Goal: Transaction & Acquisition: Purchase product/service

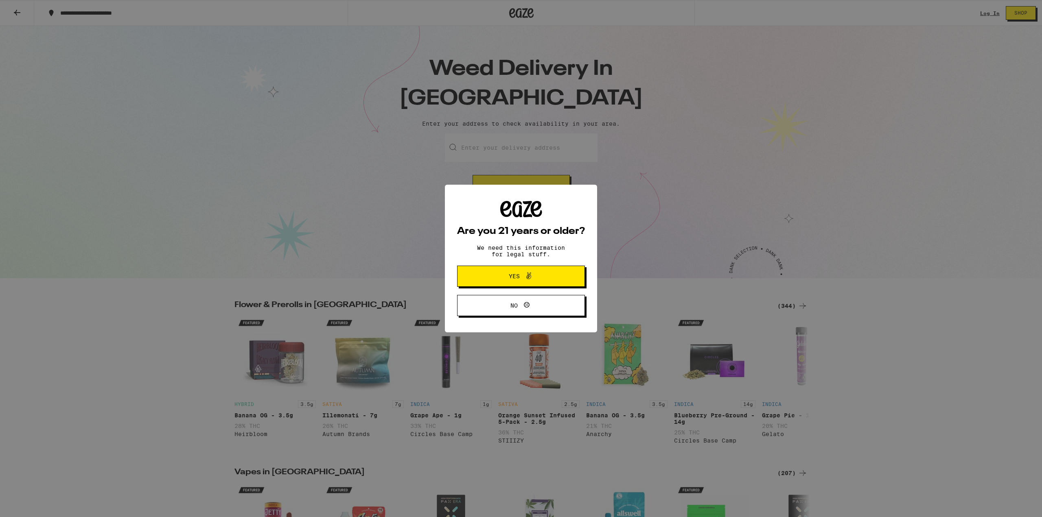
click at [494, 277] on span "Yes" at bounding box center [521, 276] width 62 height 11
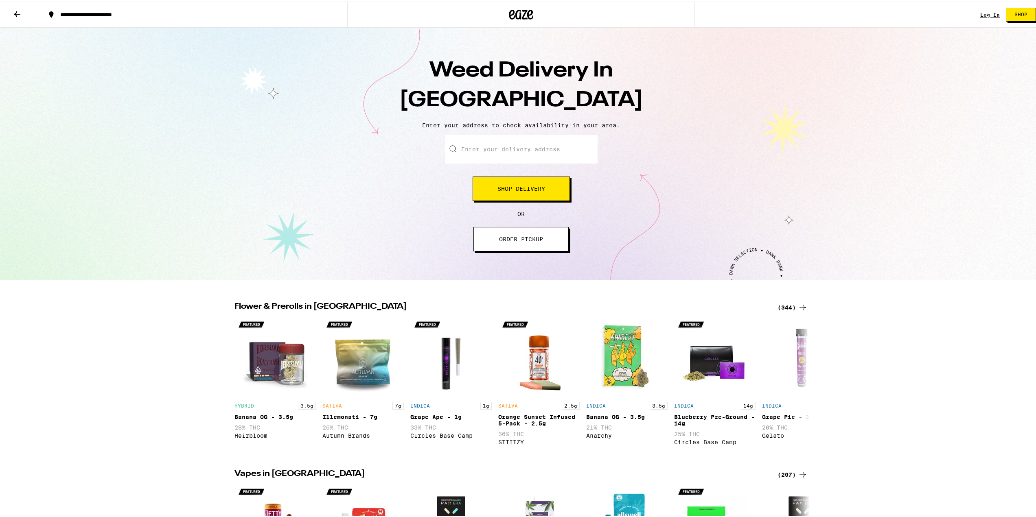
click at [512, 190] on span "Shop Delivery" at bounding box center [521, 187] width 48 height 6
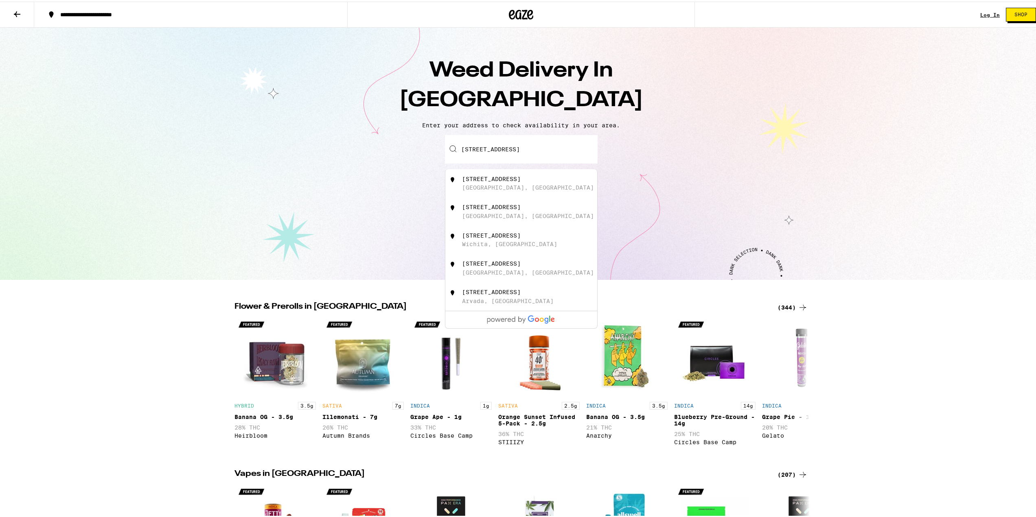
click at [462, 145] on input "2846 w 58th" at bounding box center [521, 148] width 153 height 28
drag, startPoint x: 484, startPoint y: 180, endPoint x: 484, endPoint y: 206, distance: 25.6
click at [484, 181] on div "3846 West 58th Place" at bounding box center [491, 177] width 59 height 7
type input "3846 West 58th Place, Los Angeles, CA"
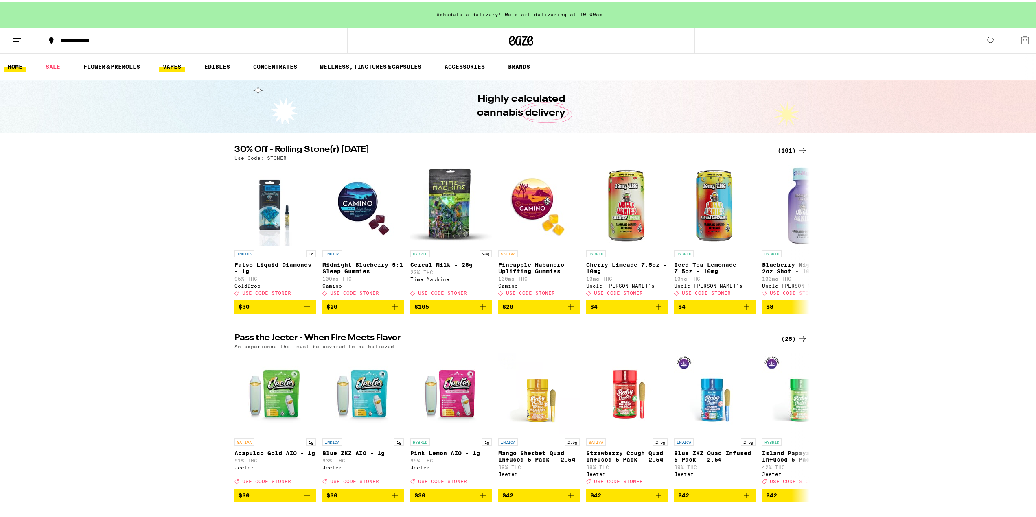
click at [171, 69] on link "VAPES" at bounding box center [172, 65] width 26 height 10
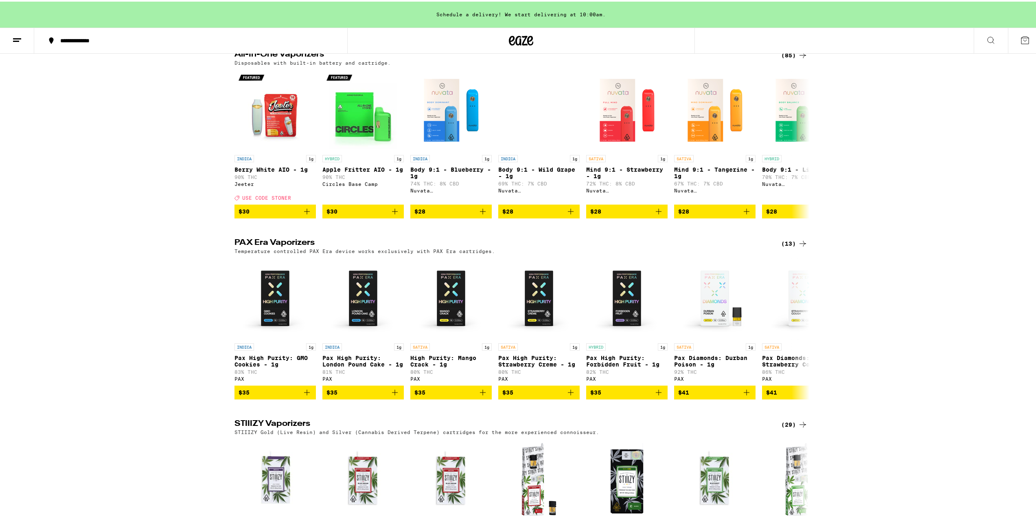
scroll to position [380, 0]
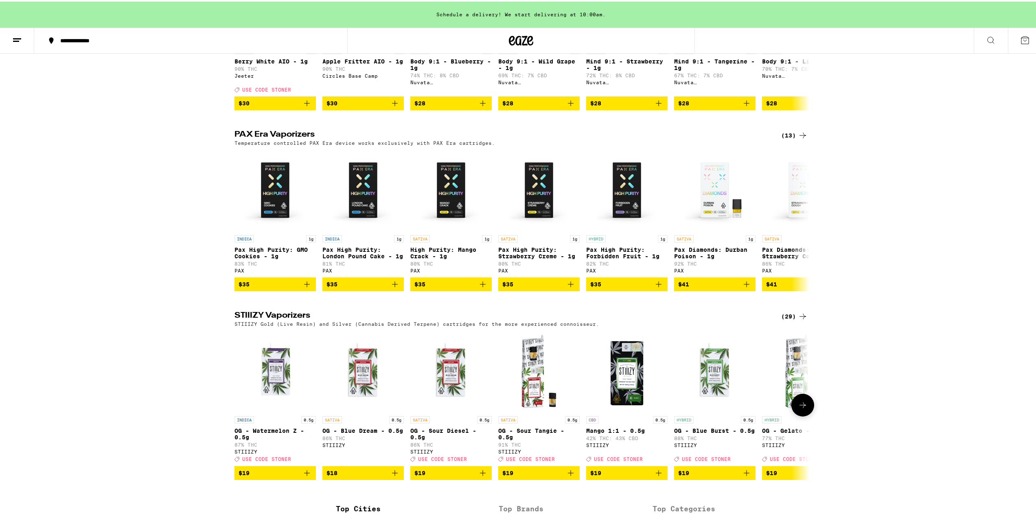
click at [453, 390] on img "Open page for OG - Sour Diesel - 0.5g from STIIIZY" at bounding box center [450, 369] width 81 height 81
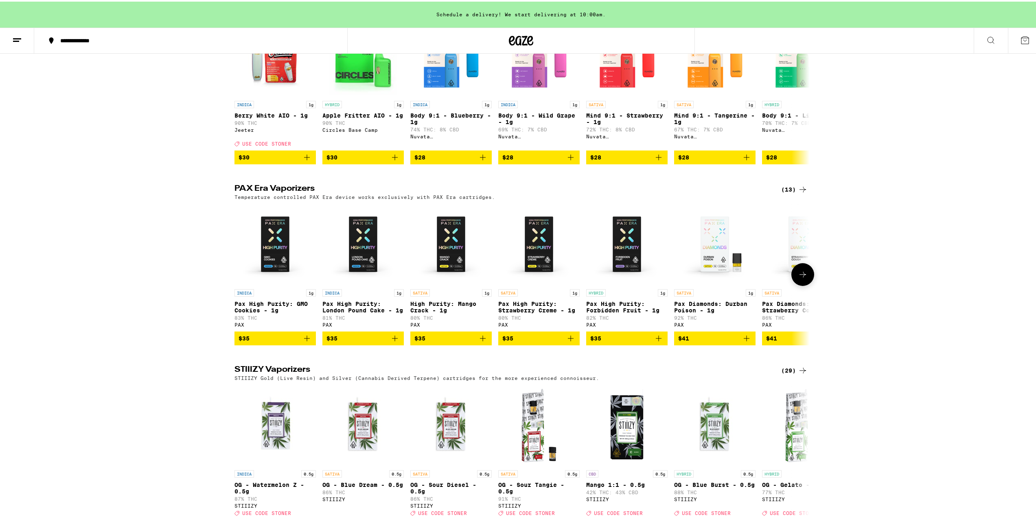
click at [805, 285] on button at bounding box center [802, 273] width 23 height 23
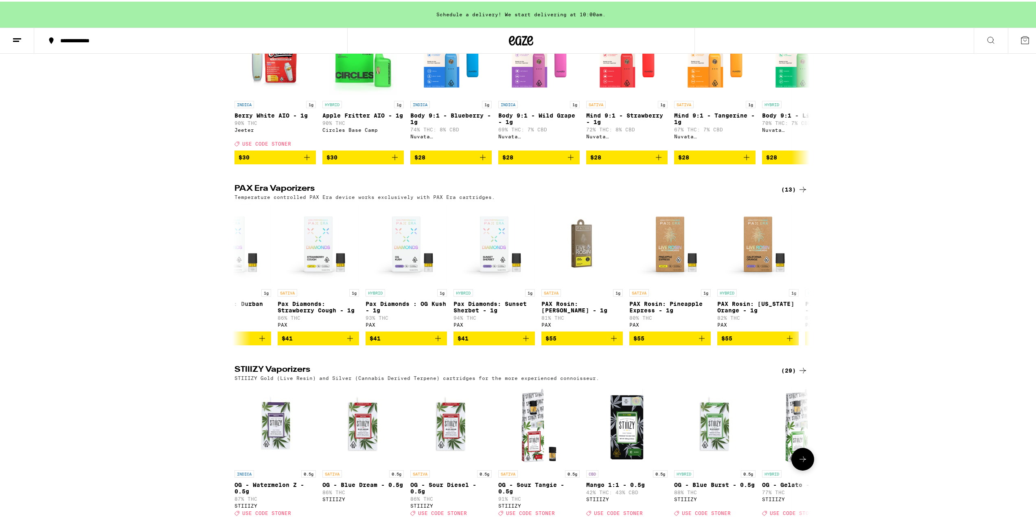
click at [802, 469] on button at bounding box center [802, 458] width 23 height 23
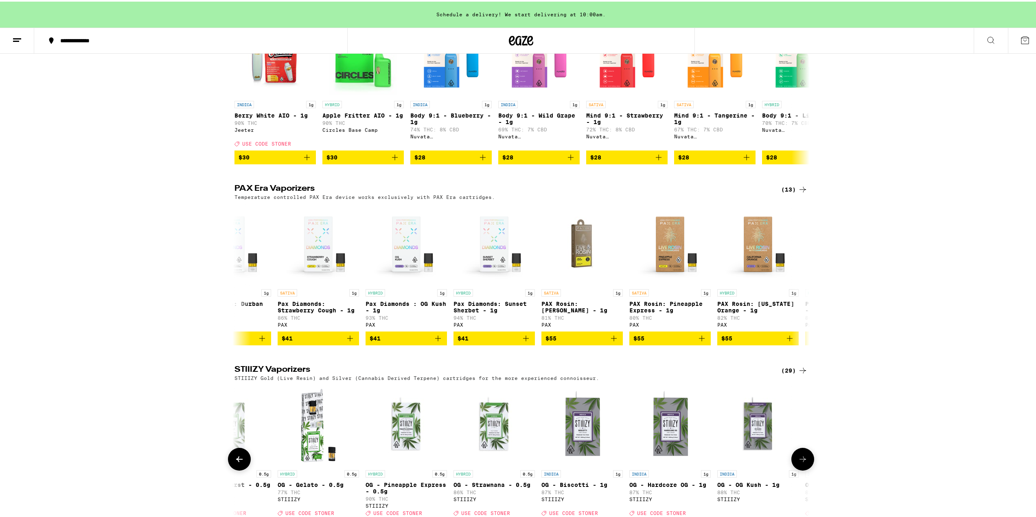
click at [802, 469] on button at bounding box center [802, 458] width 23 height 23
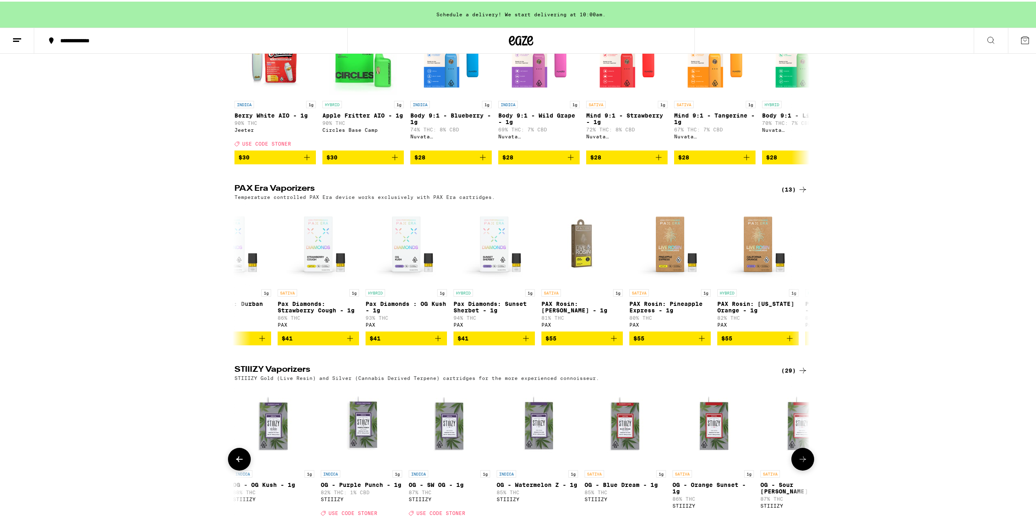
click at [803, 469] on button at bounding box center [802, 458] width 23 height 23
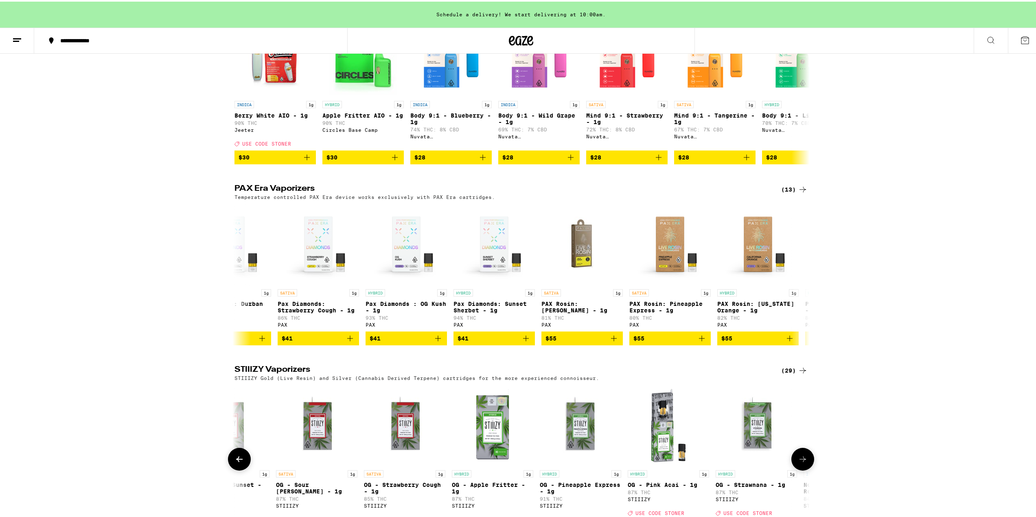
click at [803, 469] on button at bounding box center [802, 458] width 23 height 23
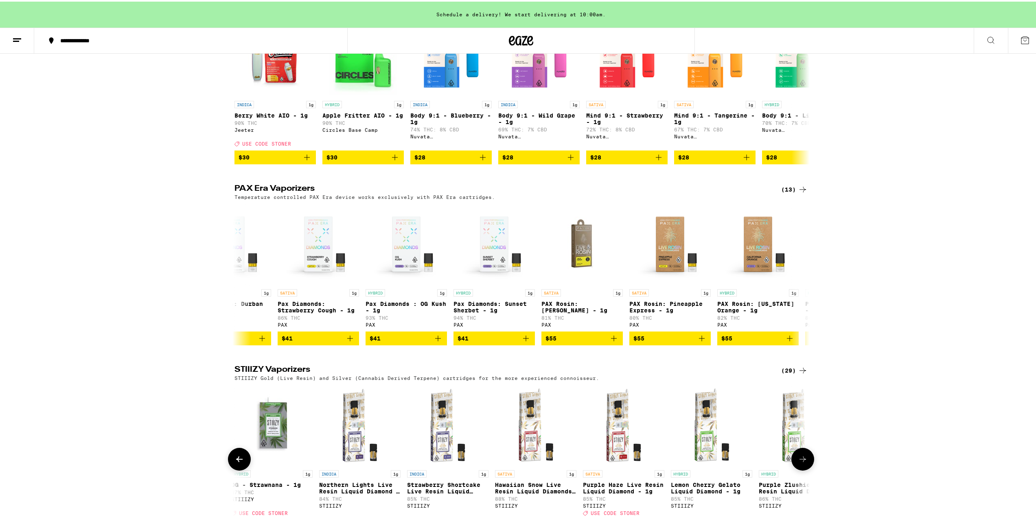
click at [803, 469] on button at bounding box center [802, 458] width 23 height 23
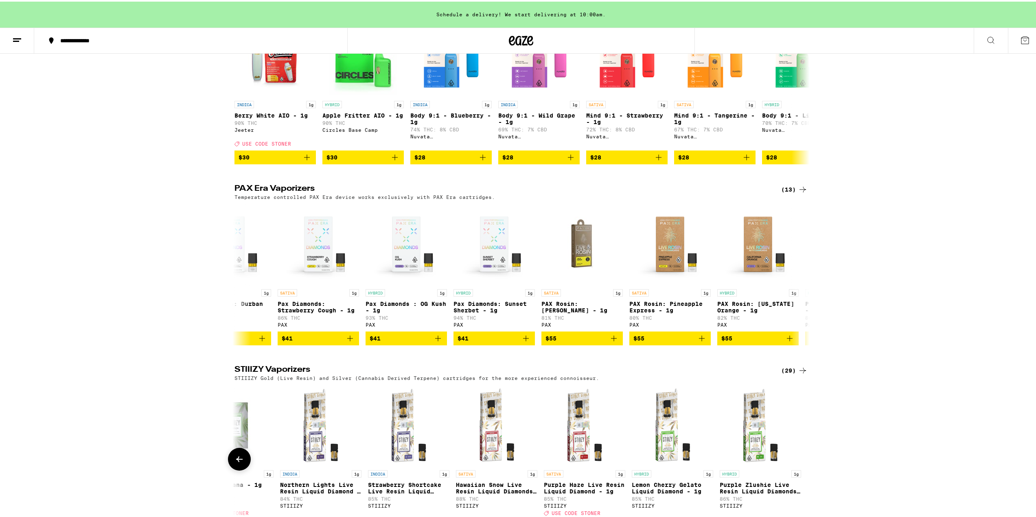
click at [803, 469] on div at bounding box center [802, 458] width 23 height 23
click at [804, 469] on div at bounding box center [802, 458] width 23 height 23
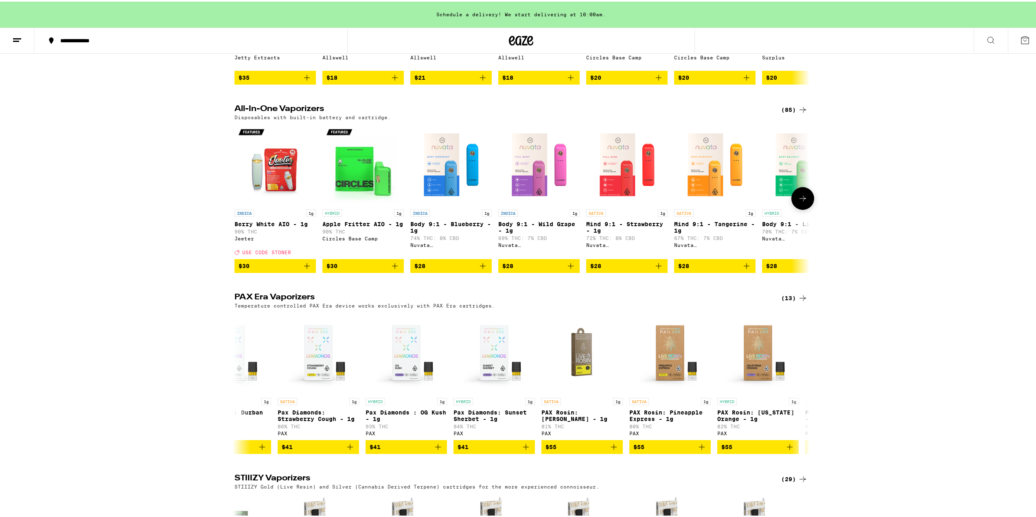
scroll to position [163, 0]
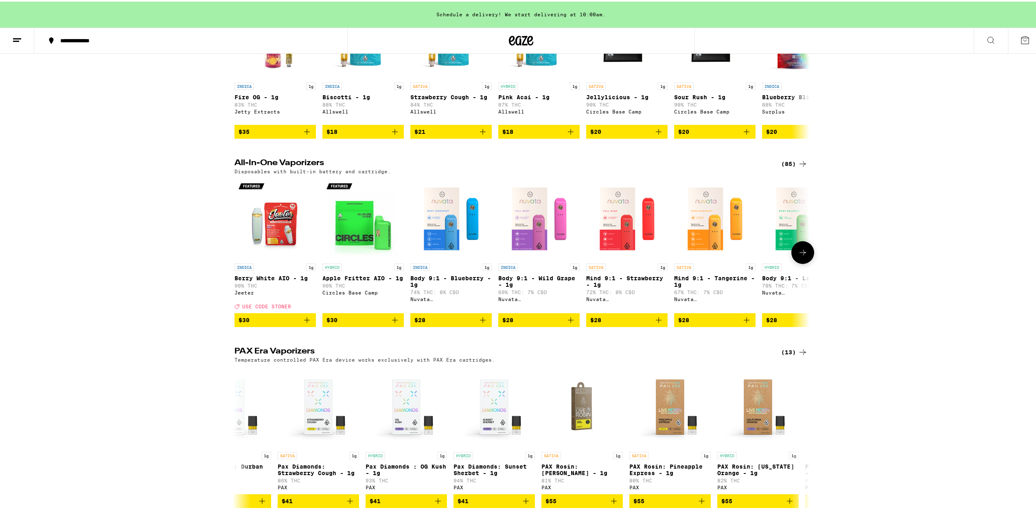
click at [803, 256] on icon at bounding box center [803, 251] width 10 height 10
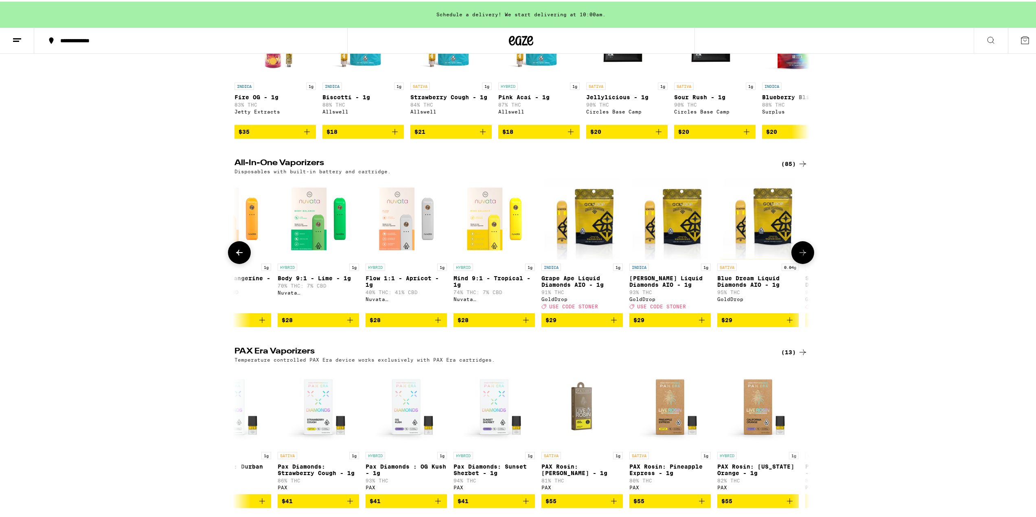
click at [497, 242] on img "Open page for Mind 9:1 - Tropical - 1g from Nuvata (CA)" at bounding box center [493, 217] width 81 height 81
click at [488, 216] on img "Open page for Mind 9:1 - Tropical - 1g from Nuvata (CA)" at bounding box center [493, 217] width 81 height 81
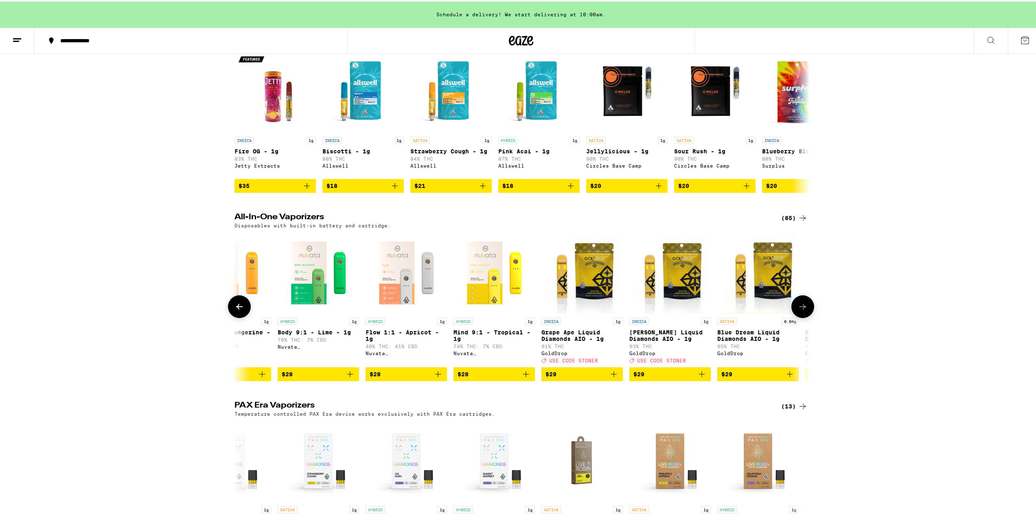
click at [595, 290] on img "Open page for Grape Ape Liquid Diamonds AIO - 1g from GoldDrop" at bounding box center [581, 271] width 75 height 81
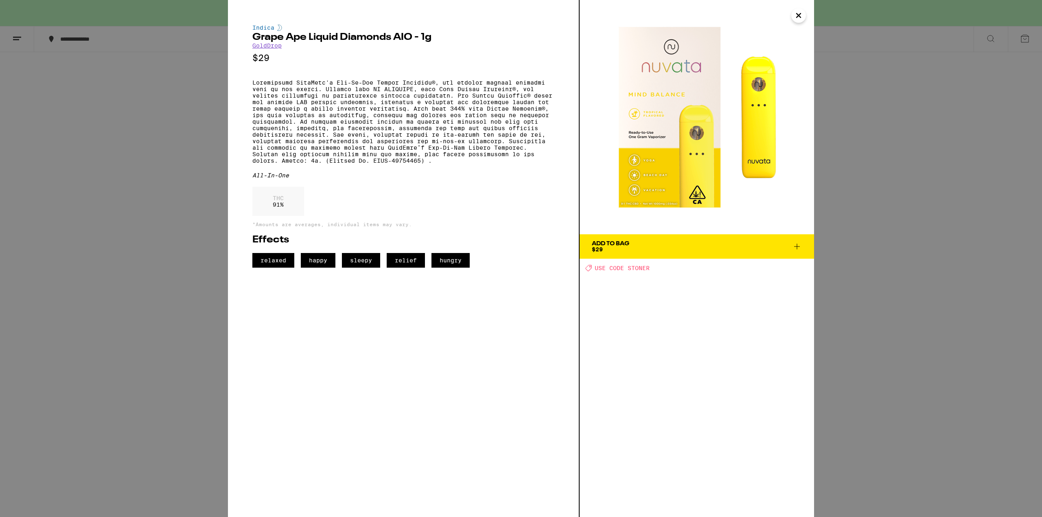
drag, startPoint x: 621, startPoint y: 271, endPoint x: 595, endPoint y: 253, distance: 31.0
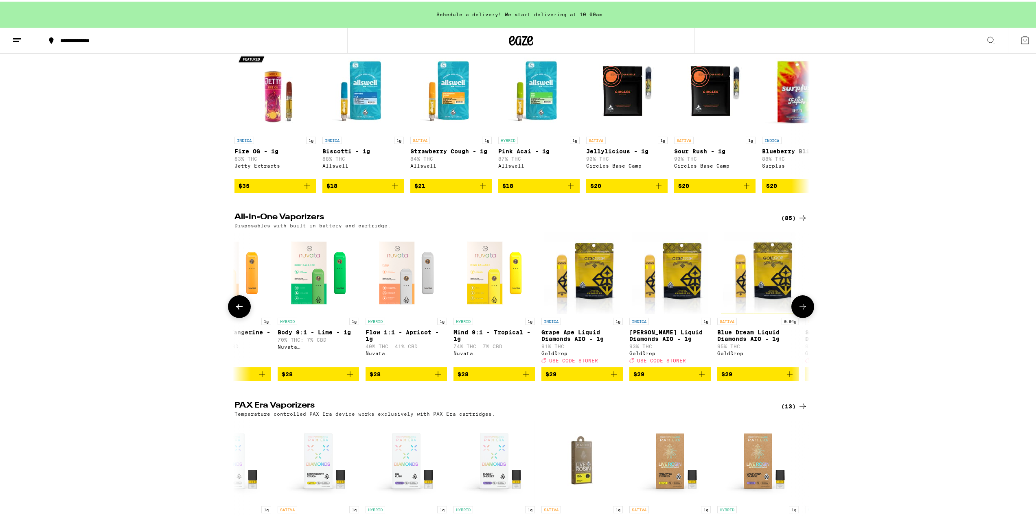
click at [764, 286] on img "Open page for Blue Dream Liquid Diamonds AIO - 1g from GoldDrop" at bounding box center [758, 271] width 74 height 81
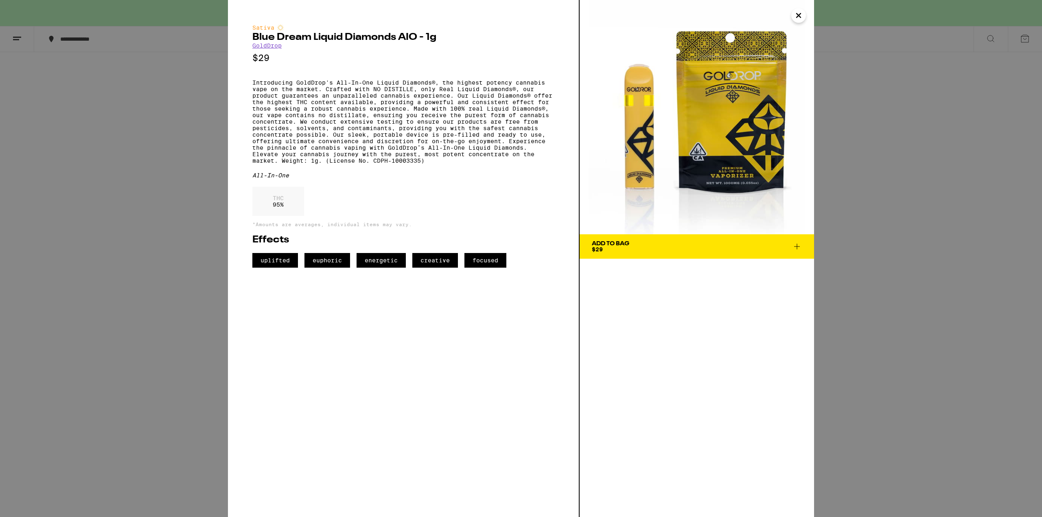
drag, startPoint x: 747, startPoint y: 291, endPoint x: 739, endPoint y: 291, distance: 7.7
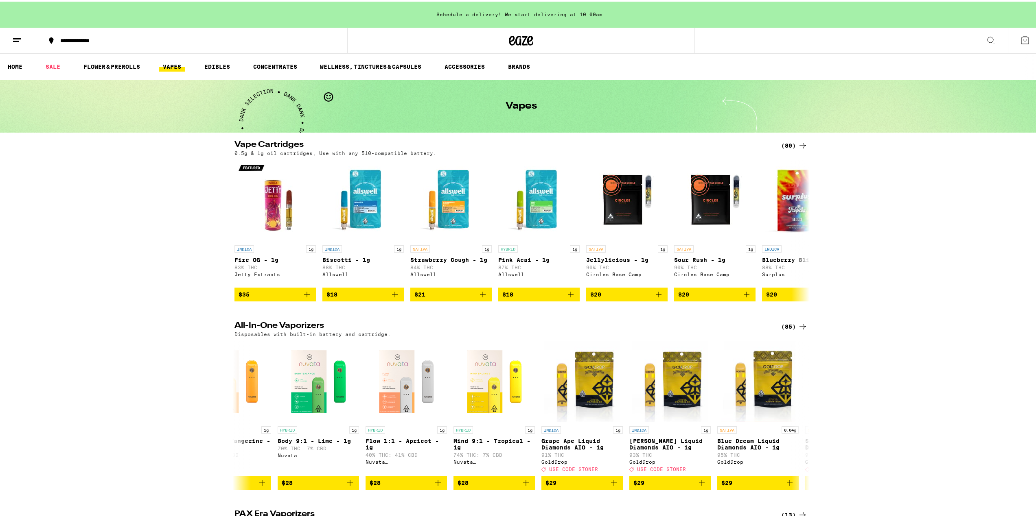
click at [785, 326] on div "(85)" at bounding box center [794, 325] width 26 height 10
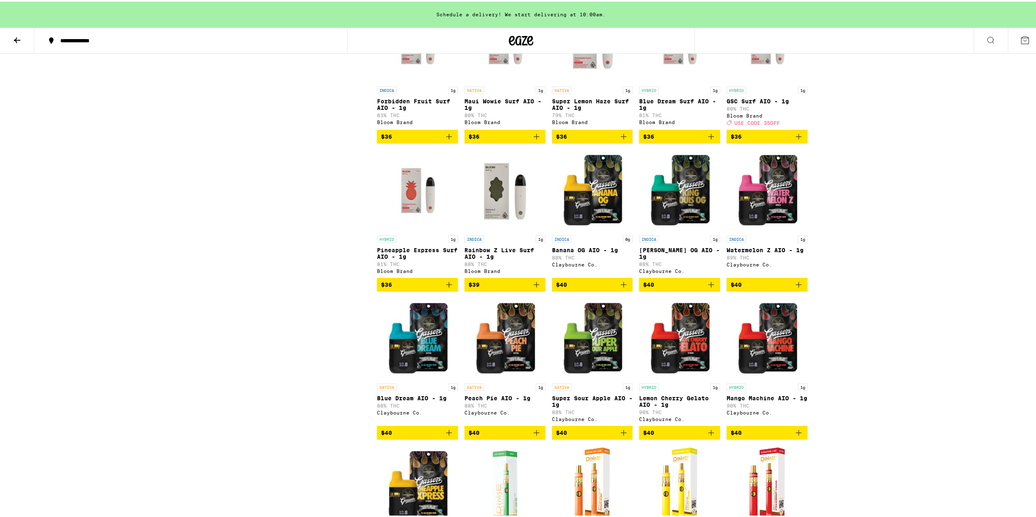
scroll to position [2008, 0]
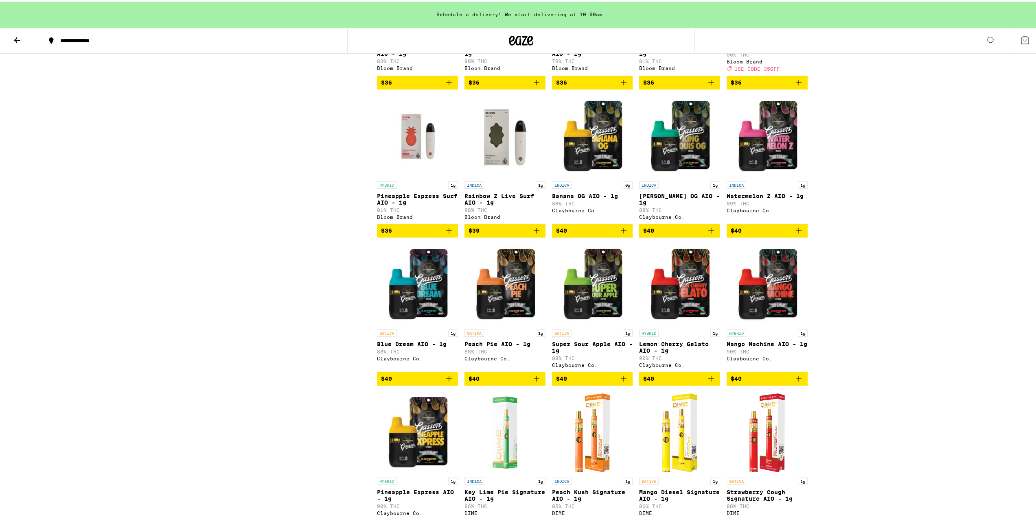
click at [446, 380] on icon "Add to bag" at bounding box center [449, 378] width 6 height 6
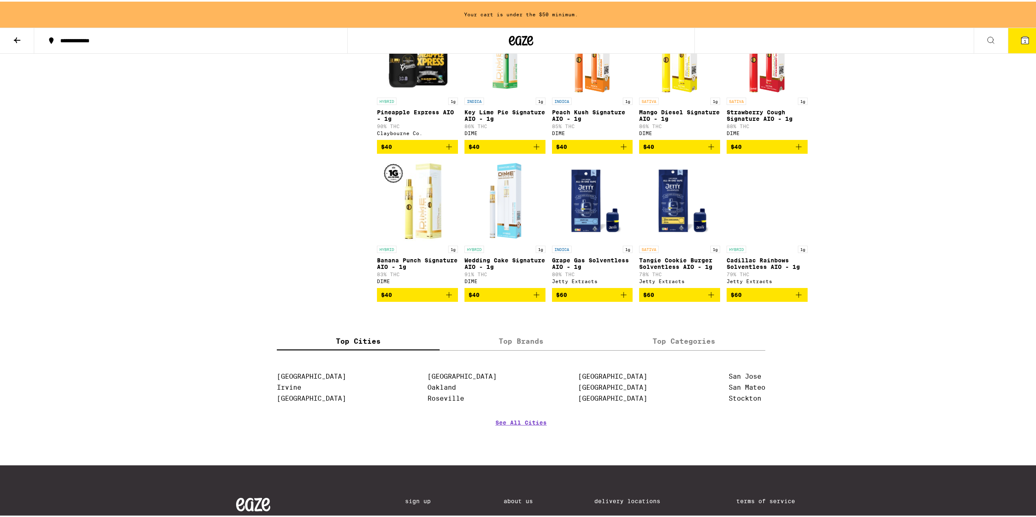
scroll to position [2334, 0]
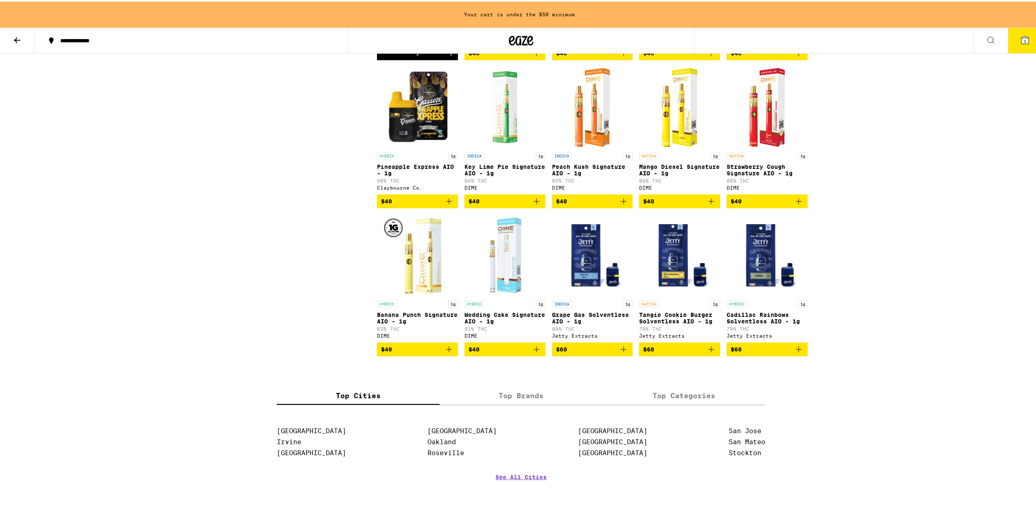
click at [710, 353] on icon "Add to bag" at bounding box center [711, 348] width 10 height 10
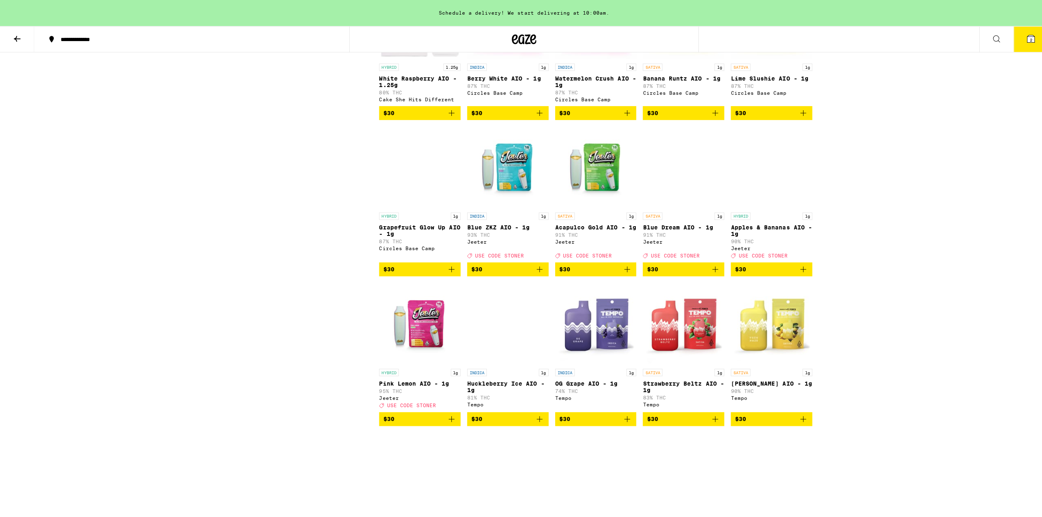
scroll to position [760, 0]
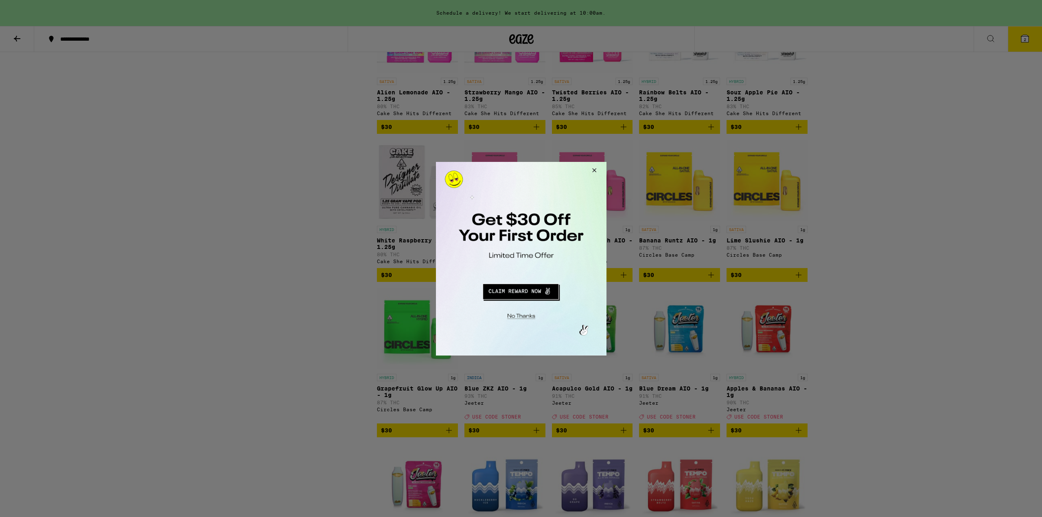
click at [526, 293] on button "Redirect to URL" at bounding box center [520, 290] width 142 height 20
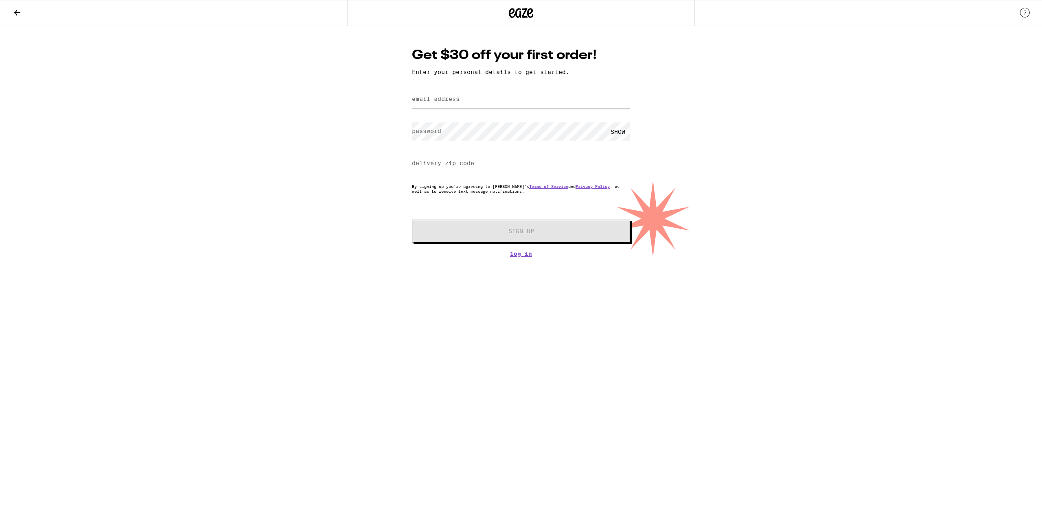
click at [476, 101] on input "email address" at bounding box center [521, 99] width 218 height 18
type input "ch4aser@yahoo.com"
click at [483, 166] on input "delivery zip code" at bounding box center [521, 164] width 218 height 18
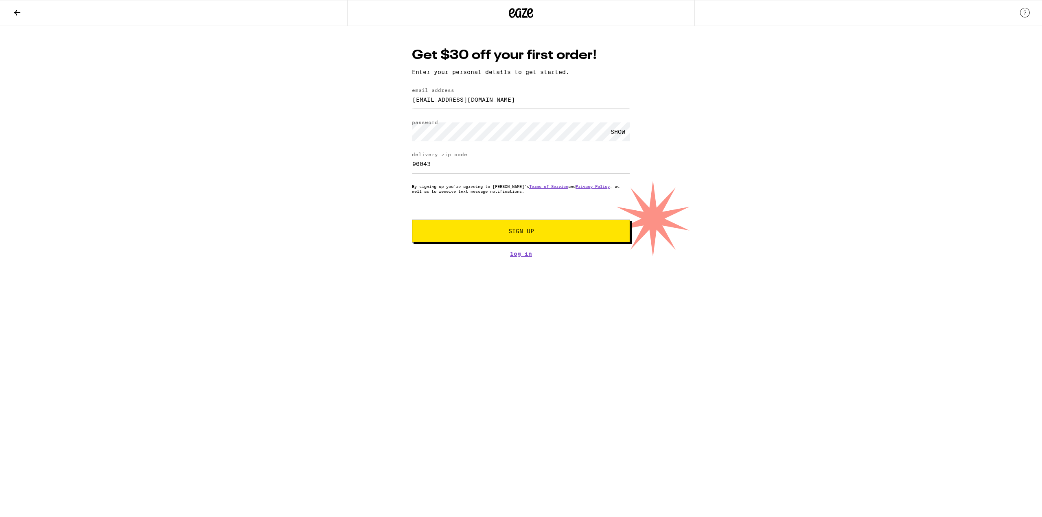
type input "90043"
click at [495, 237] on button "Sign Up" at bounding box center [521, 231] width 218 height 23
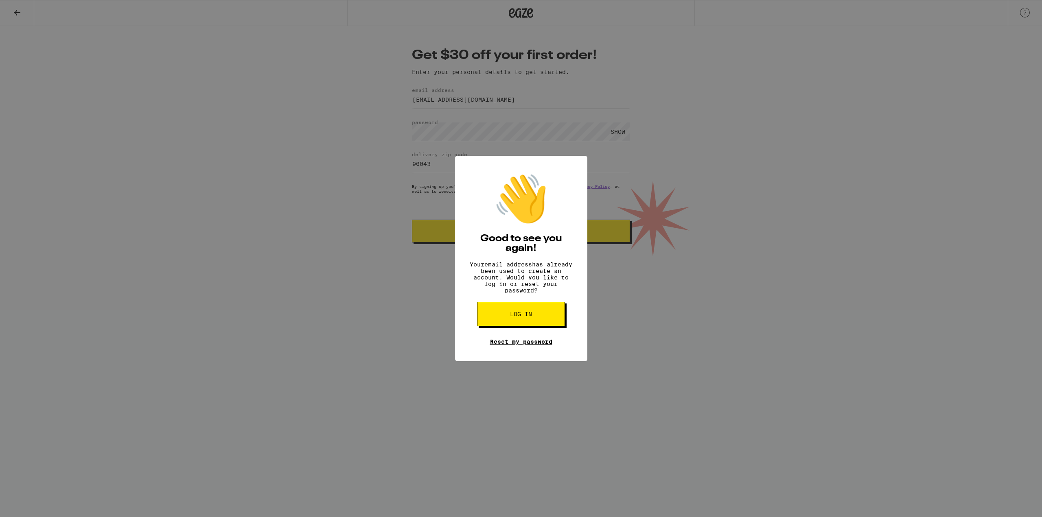
click at [532, 345] on link "Reset my password" at bounding box center [521, 342] width 62 height 7
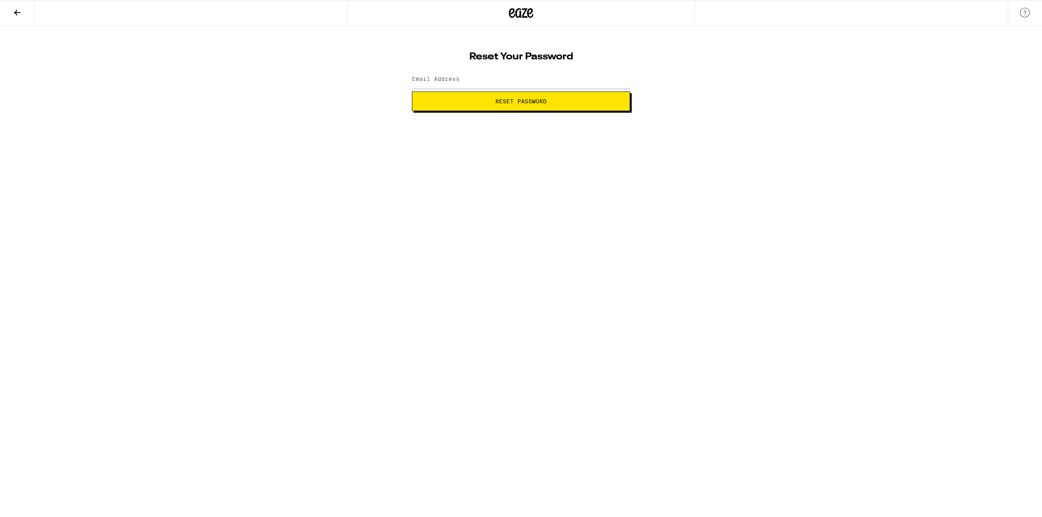
click at [447, 80] on label "Email Address" at bounding box center [436, 79] width 48 height 7
type input "Ch4aser@yahoo.cm"
click at [477, 73] on input "Ch4aser@yahoo.cm" at bounding box center [521, 79] width 218 height 18
type input "Ch4aser@yahoo.com"
click at [515, 106] on button "Reset Password" at bounding box center [521, 102] width 218 height 20
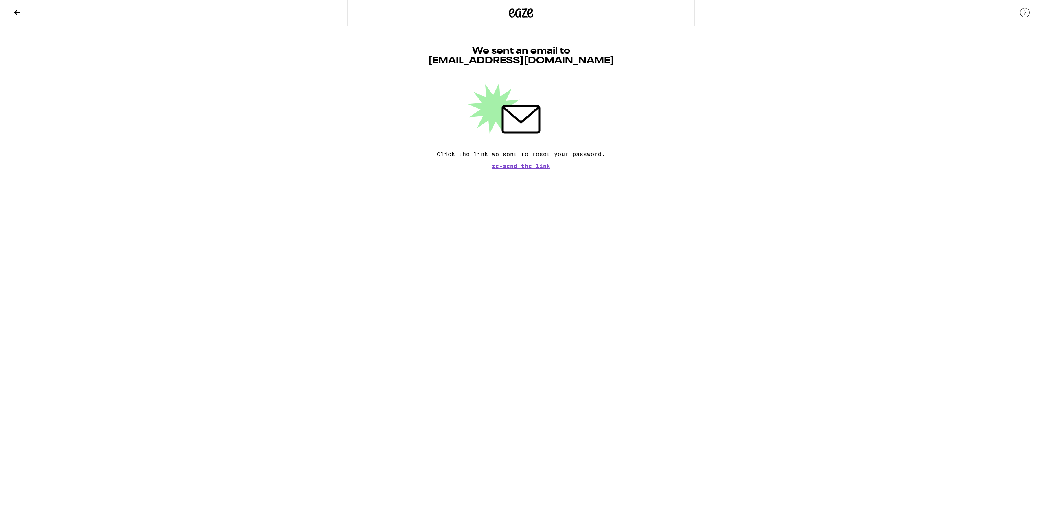
click at [536, 169] on span "Re-send the link" at bounding box center [521, 166] width 59 height 6
drag, startPoint x: 244, startPoint y: 57, endPoint x: 233, endPoint y: 62, distance: 12.6
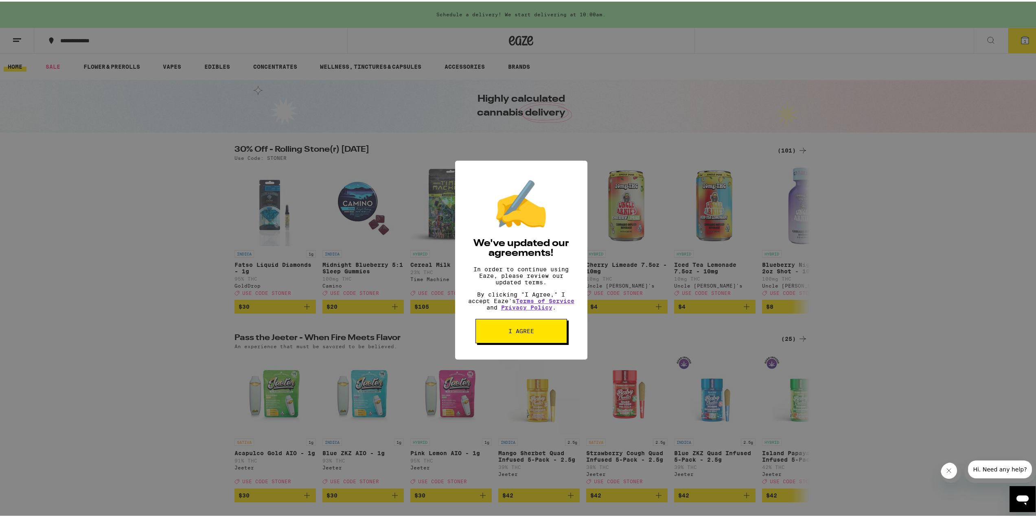
drag, startPoint x: 230, startPoint y: 73, endPoint x: 248, endPoint y: 77, distance: 18.8
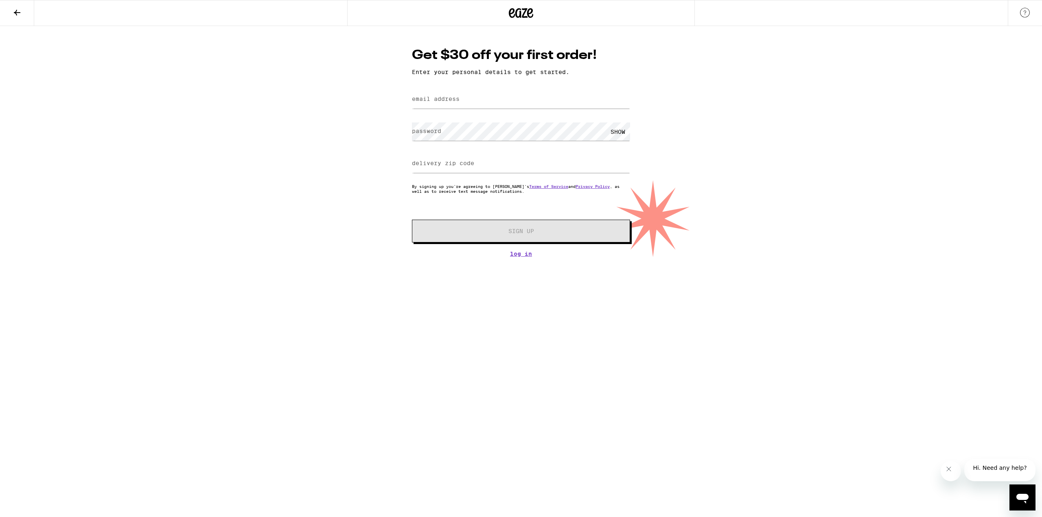
drag, startPoint x: 233, startPoint y: 83, endPoint x: 248, endPoint y: 84, distance: 14.7
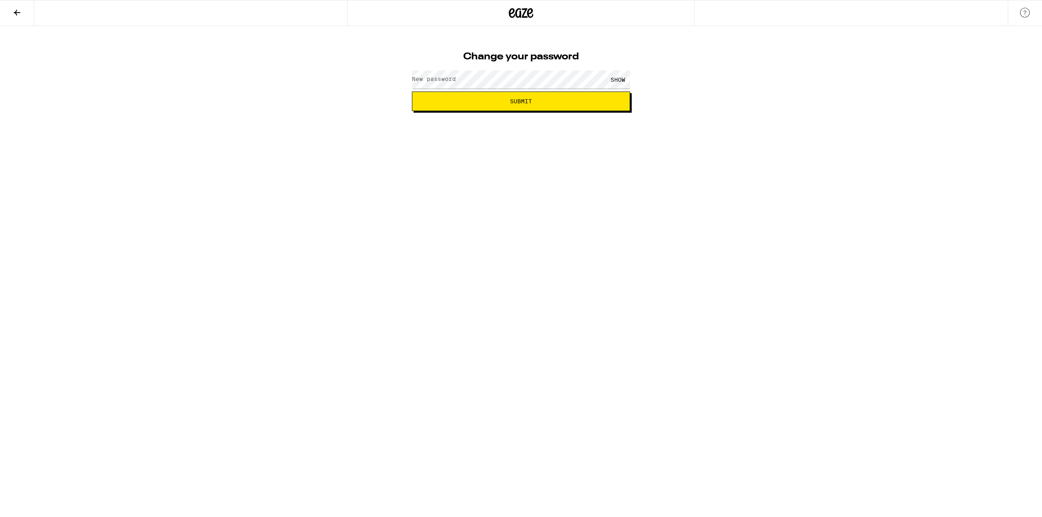
click at [449, 82] on label "New password" at bounding box center [434, 79] width 44 height 7
drag, startPoint x: 468, startPoint y: 96, endPoint x: 473, endPoint y: 91, distance: 7.2
click at [469, 96] on button "Submit" at bounding box center [521, 102] width 218 height 20
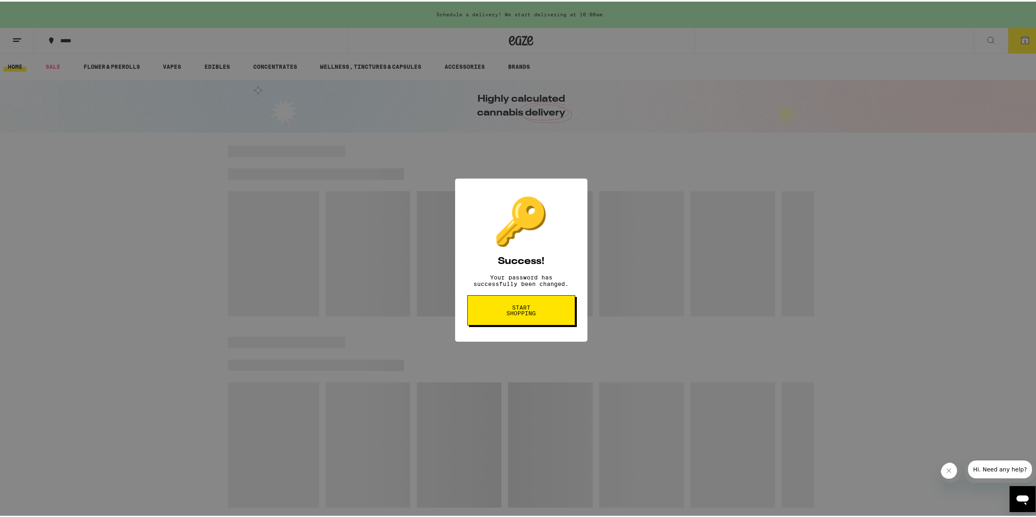
click at [488, 324] on button "Start shopping" at bounding box center [521, 309] width 108 height 30
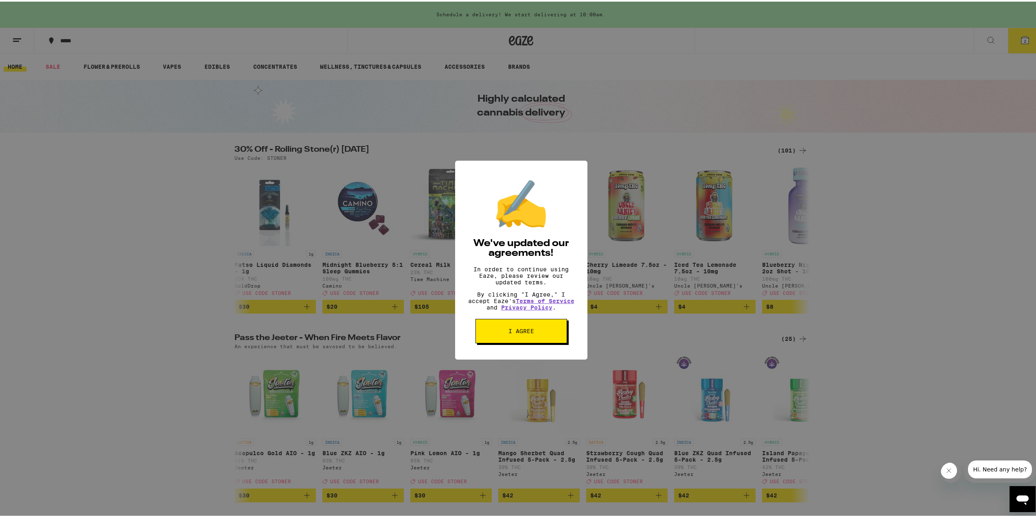
click at [533, 340] on button "I agree" at bounding box center [521, 330] width 92 height 24
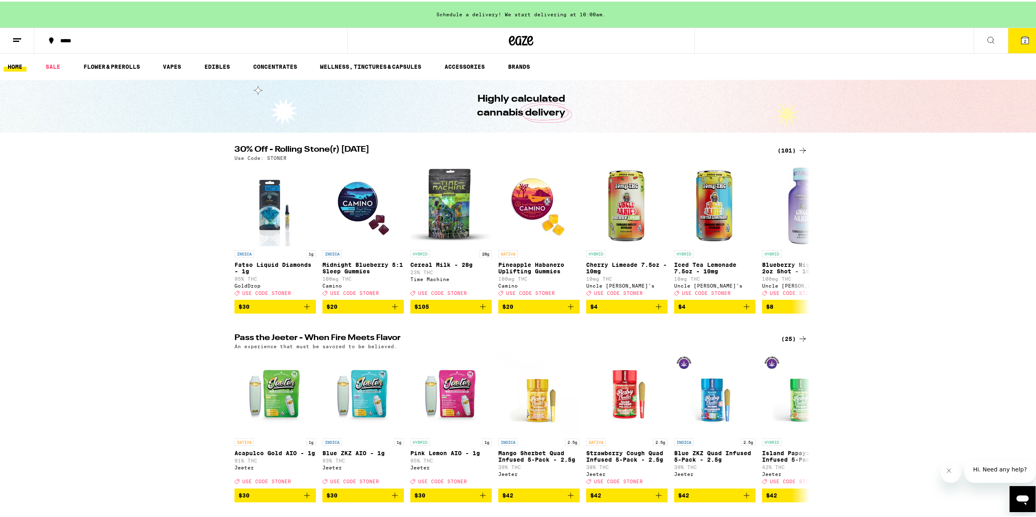
click at [1024, 39] on span "2" at bounding box center [1025, 39] width 2 height 5
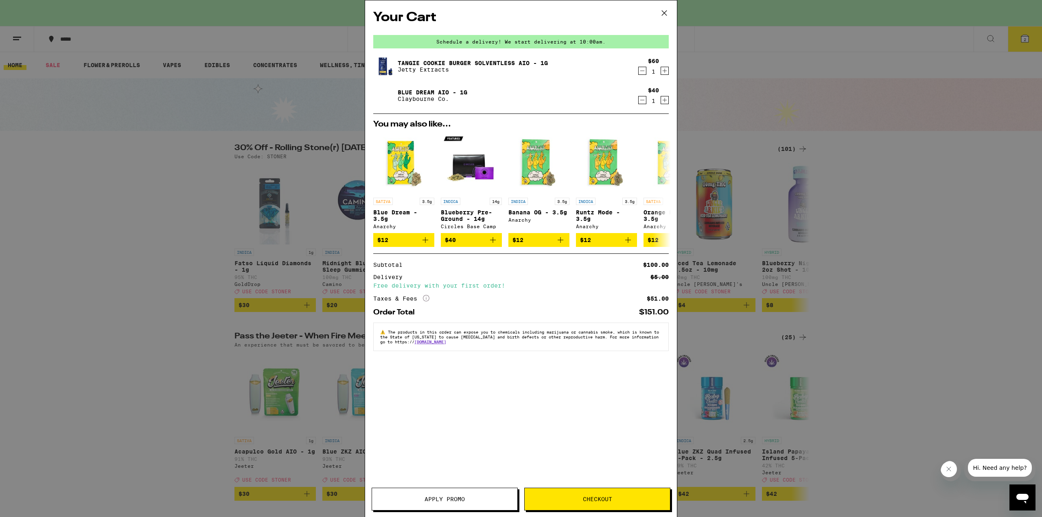
click at [644, 103] on icon "Decrement" at bounding box center [642, 100] width 7 height 10
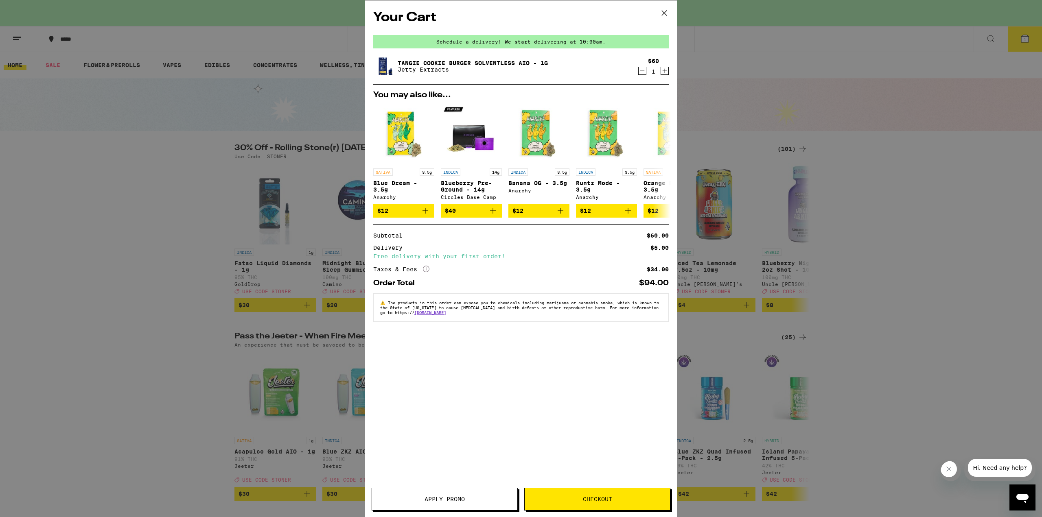
click at [569, 494] on button "Checkout" at bounding box center [597, 499] width 146 height 23
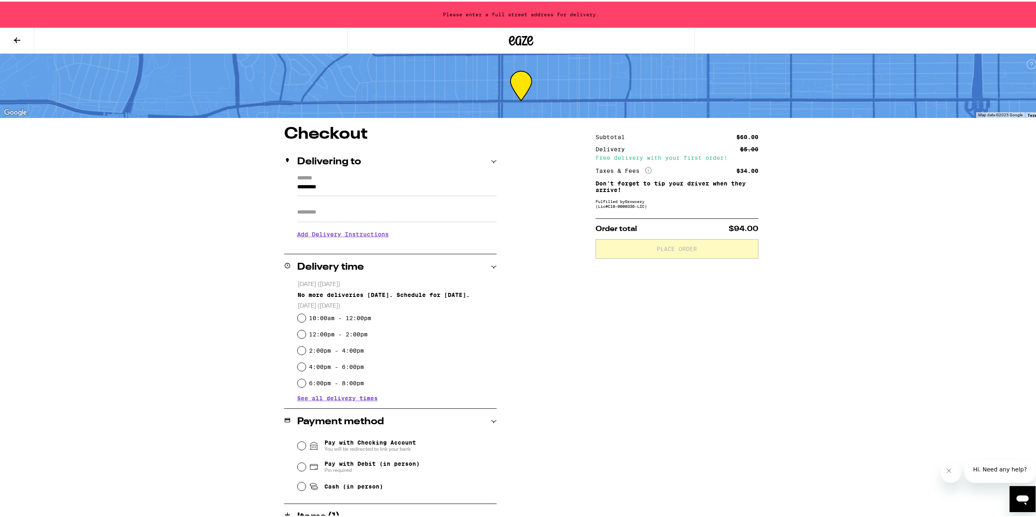
click at [353, 184] on input "*********" at bounding box center [396, 188] width 199 height 14
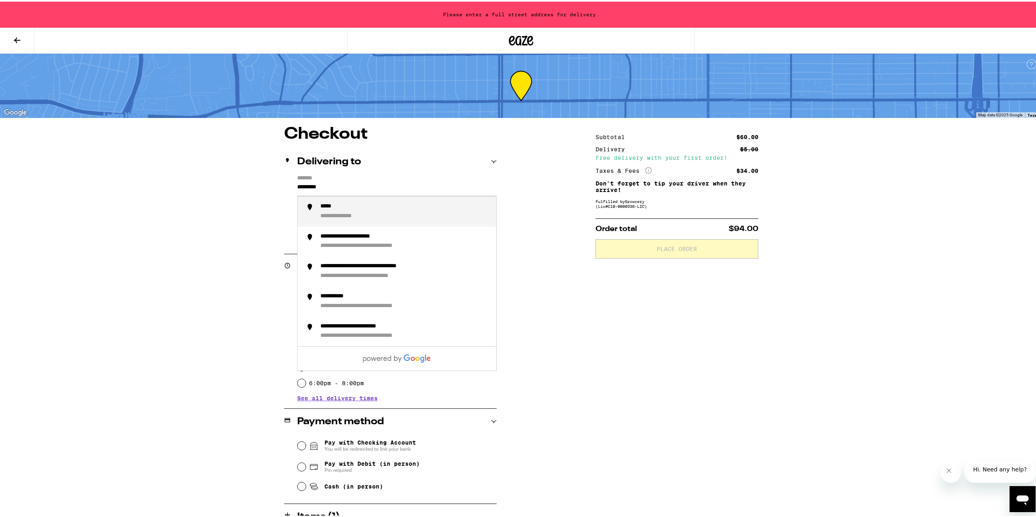
click at [297, 185] on input "*********" at bounding box center [396, 188] width 199 height 14
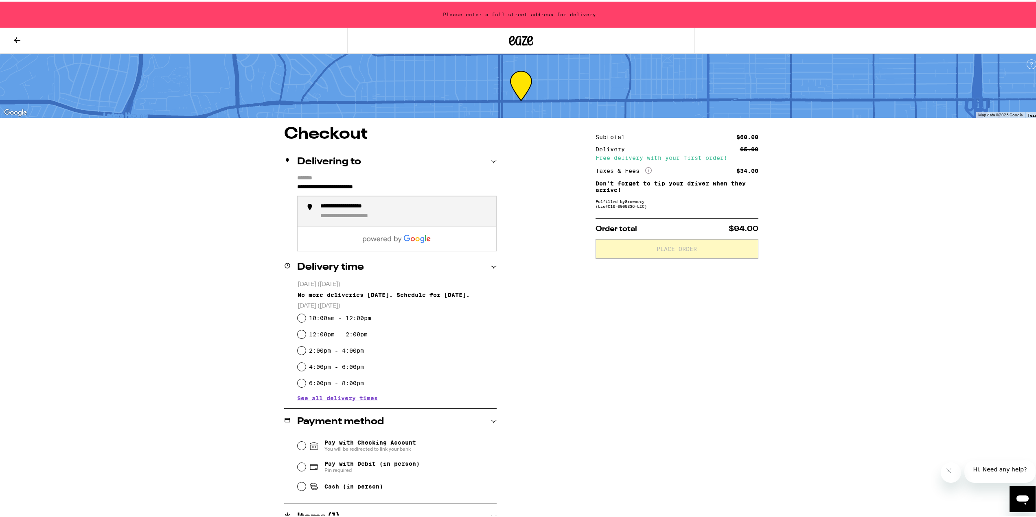
click at [374, 212] on div "**********" at bounding box center [362, 214] width 85 height 7
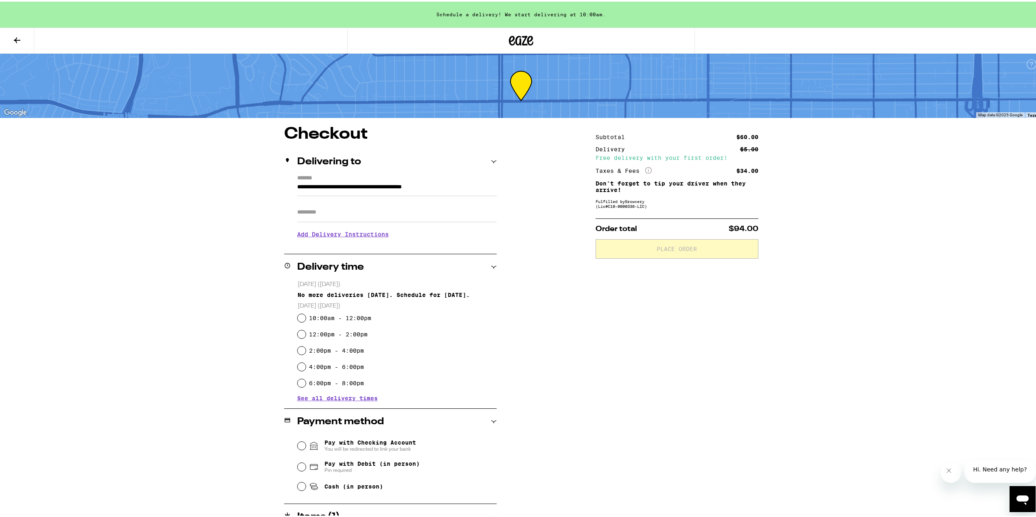
type input "**********"
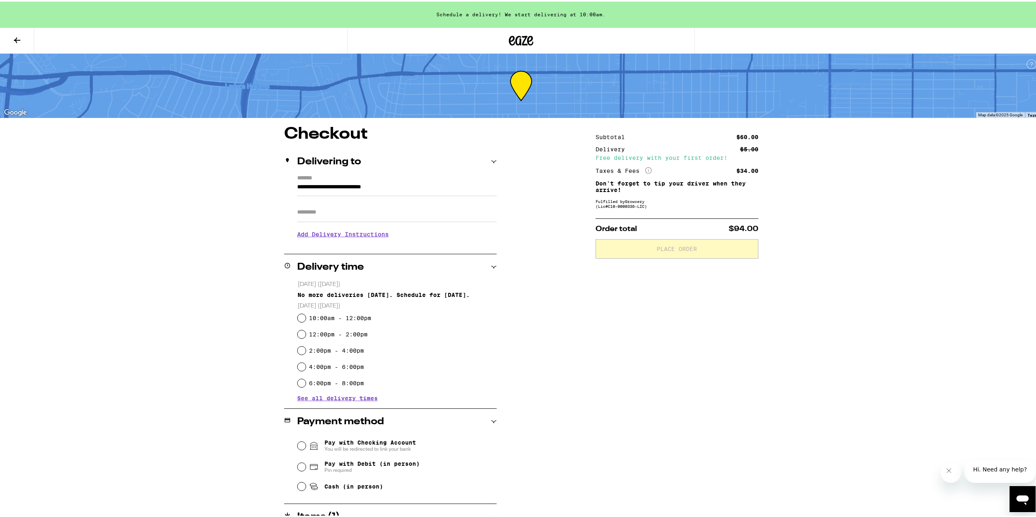
drag, startPoint x: 481, startPoint y: 84, endPoint x: 482, endPoint y: 99, distance: 14.7
click at [482, 99] on div at bounding box center [521, 84] width 1042 height 64
click at [298, 320] on input "10:00am - 12:00pm" at bounding box center [302, 317] width 8 height 8
radio input "true"
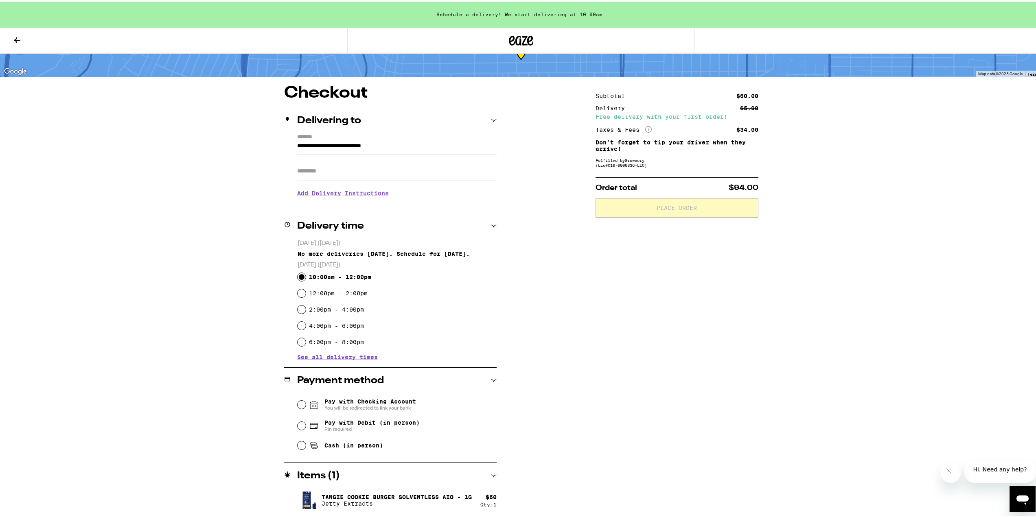
click at [298, 441] on div "Cash (in person)" at bounding box center [397, 444] width 199 height 18
click at [298, 445] on input "Cash (in person)" at bounding box center [302, 444] width 8 height 8
radio input "true"
click at [646, 127] on icon "More Info" at bounding box center [648, 128] width 7 height 7
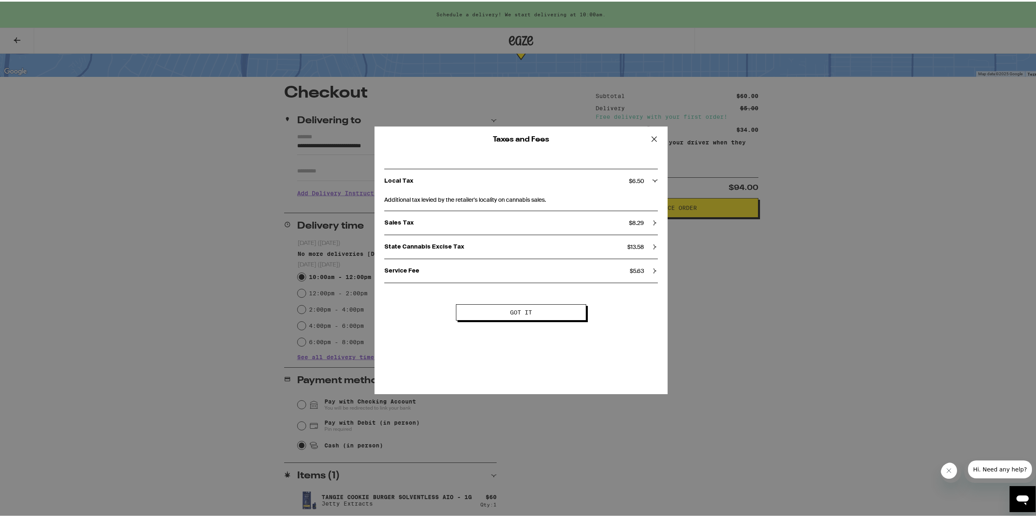
click at [651, 137] on icon at bounding box center [654, 137] width 12 height 12
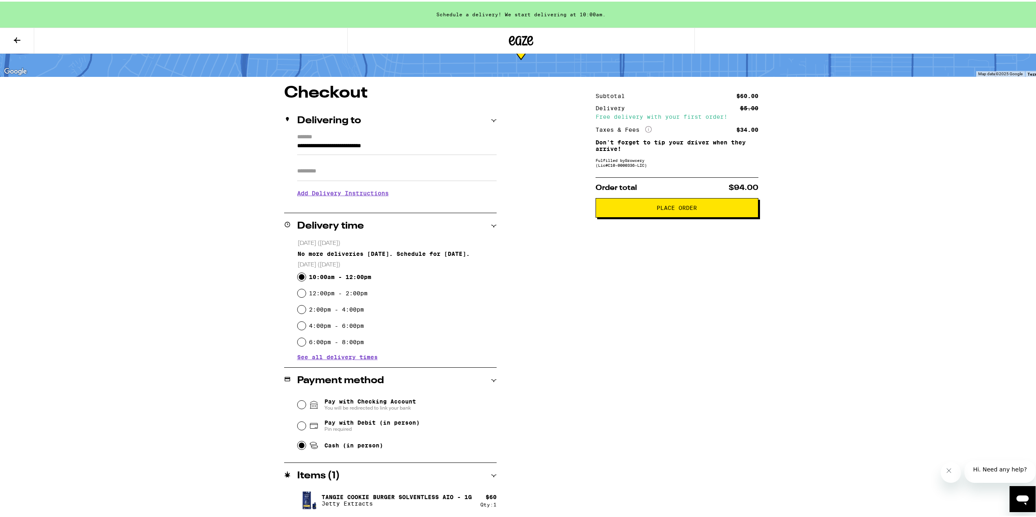
click at [657, 209] on span "Place Order" at bounding box center [677, 207] width 40 height 6
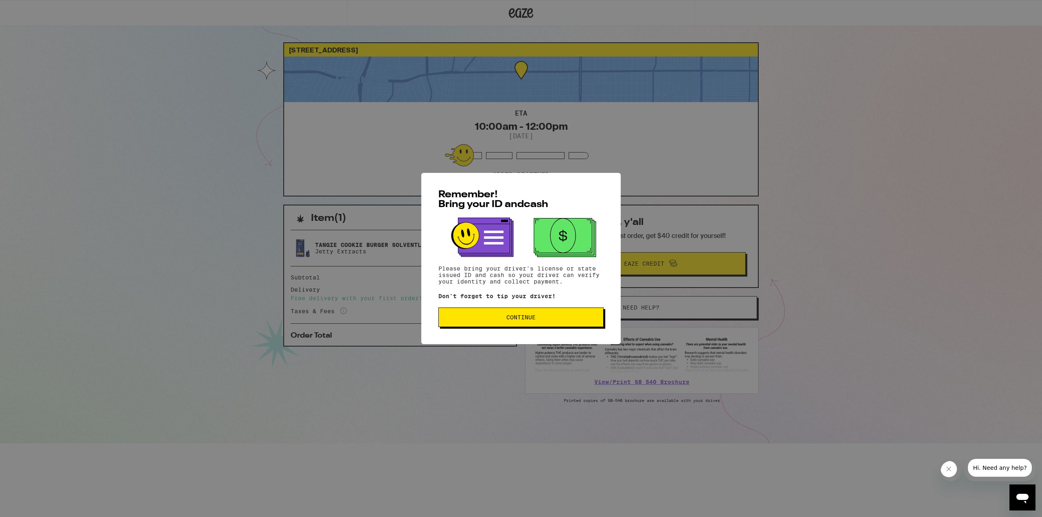
click at [506, 323] on button "Continue" at bounding box center [520, 318] width 165 height 20
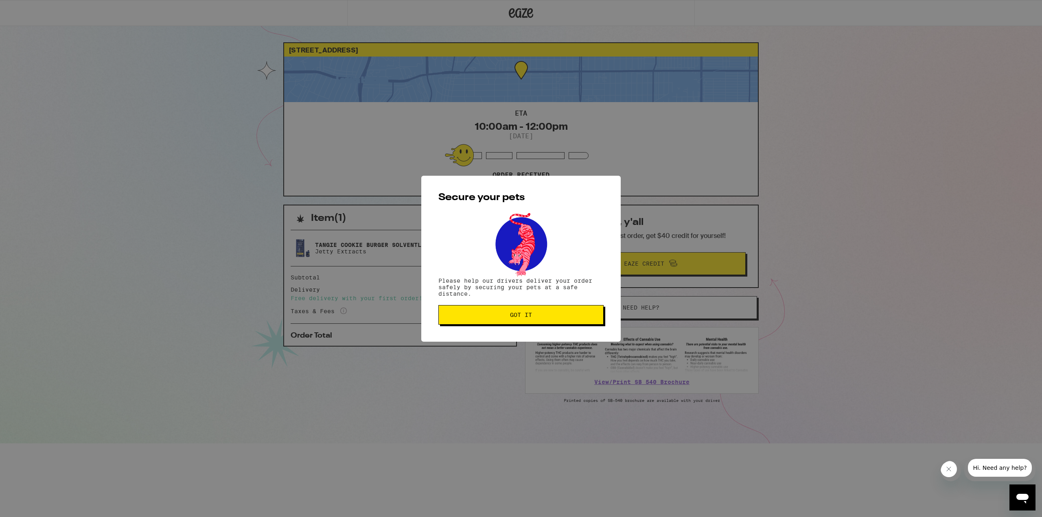
click at [506, 323] on button "Got it" at bounding box center [520, 315] width 165 height 20
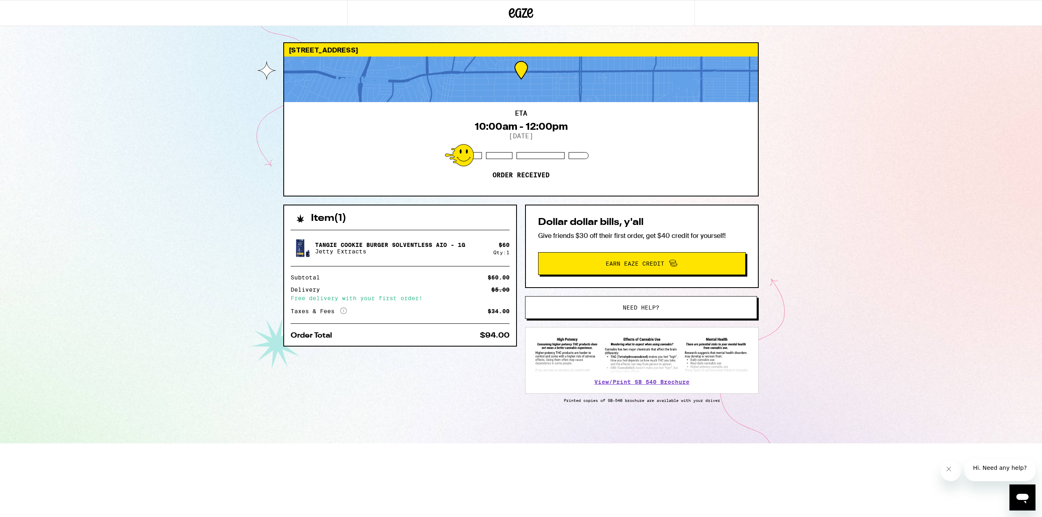
drag, startPoint x: 373, startPoint y: 41, endPoint x: 351, endPoint y: 47, distance: 22.5
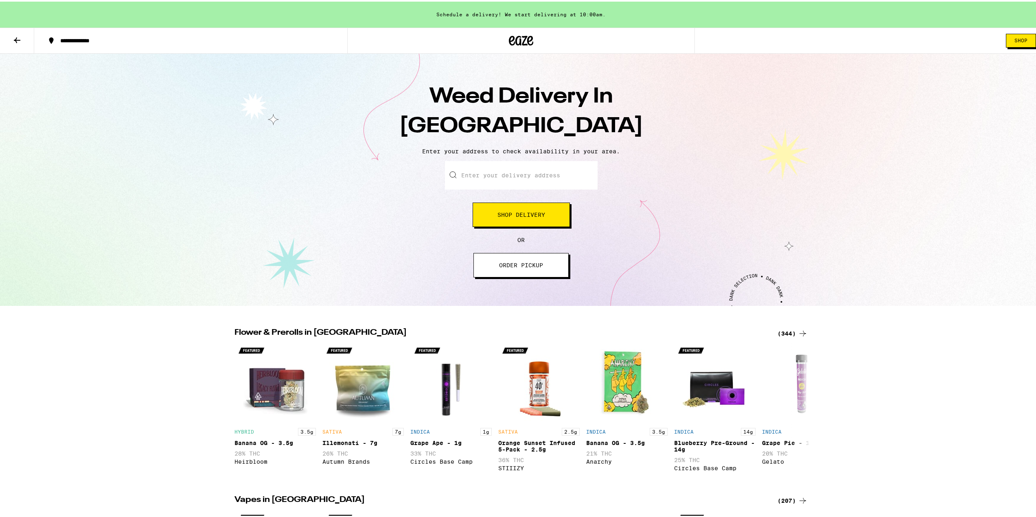
drag, startPoint x: 321, startPoint y: 219, endPoint x: 314, endPoint y: 224, distance: 8.2
